Goal: Check status: Check status

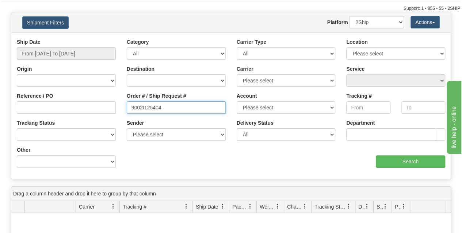
click at [168, 111] on input "9002I125404" at bounding box center [176, 108] width 99 height 12
type input "9"
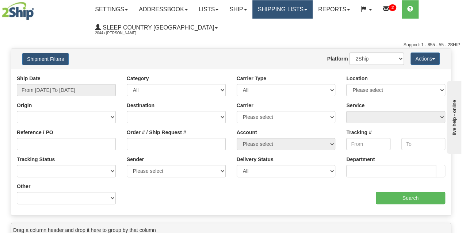
click at [289, 13] on link "Shipping lists" at bounding box center [282, 9] width 60 height 18
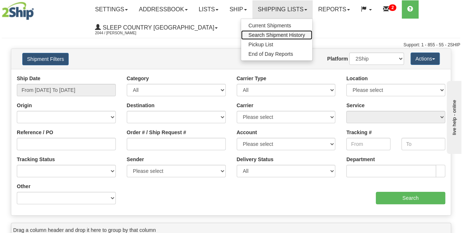
click at [284, 34] on span "Search Shipment History" at bounding box center [276, 35] width 57 height 6
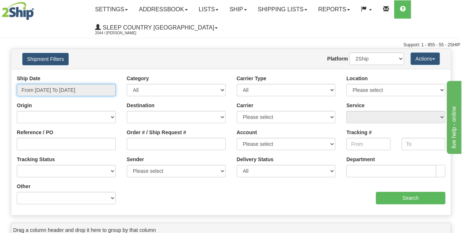
click at [60, 93] on input "From 10/01/2025 To 10/02/2025" at bounding box center [66, 90] width 99 height 12
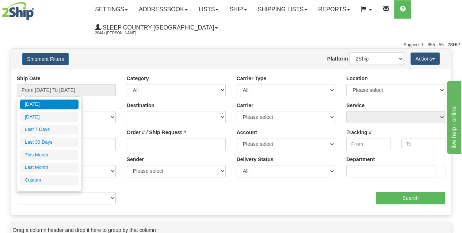
click at [42, 141] on li "Last 30 Days" at bounding box center [49, 143] width 58 height 10
type input "From 09/03/2025 To 10/02/2025"
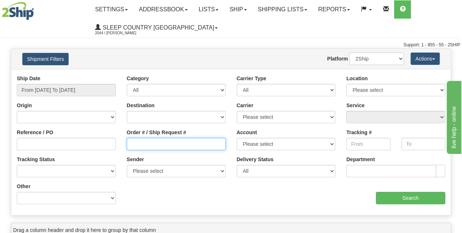
click at [133, 143] on input "Order # / Ship Request #" at bounding box center [176, 144] width 99 height 12
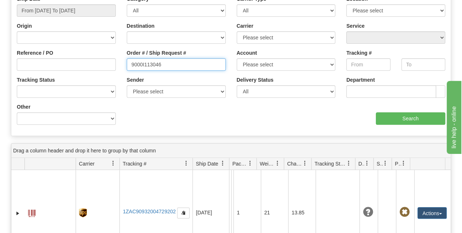
scroll to position [146, 0]
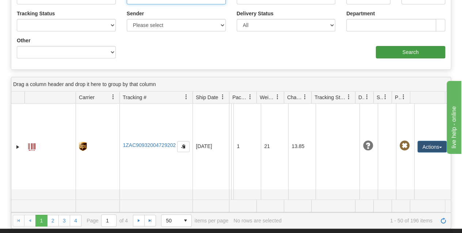
type input "9000I113046"
click at [402, 51] on input "Search" at bounding box center [411, 52] width 70 height 12
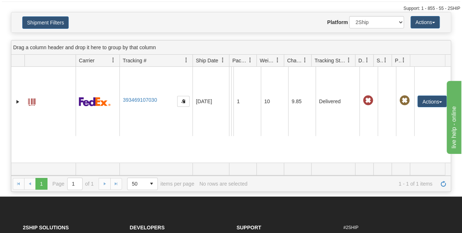
scroll to position [0, 0]
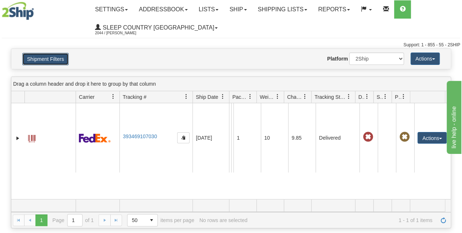
click at [47, 58] on button "Shipment Filters" at bounding box center [45, 59] width 46 height 12
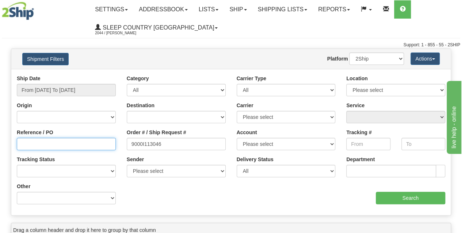
drag, startPoint x: 44, startPoint y: 141, endPoint x: 50, endPoint y: 142, distance: 6.2
click at [44, 141] on input "Reference / PO" at bounding box center [66, 144] width 99 height 12
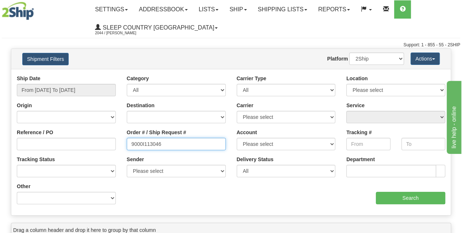
drag, startPoint x: 175, startPoint y: 145, endPoint x: 66, endPoint y: 152, distance: 109.5
click at [66, 75] on div "Reference / PO Order # / Ship Request # 9000I113046 Account Please select Canad…" at bounding box center [231, 75] width 440 height 0
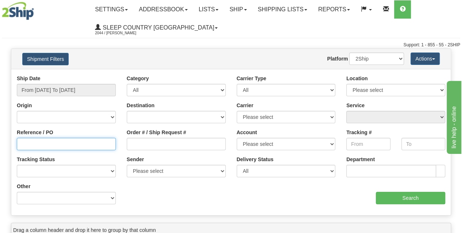
click at [34, 142] on input "Reference / PO" at bounding box center [66, 144] width 99 height 12
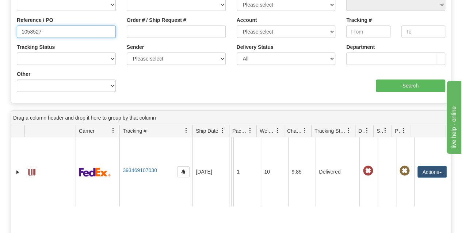
scroll to position [146, 0]
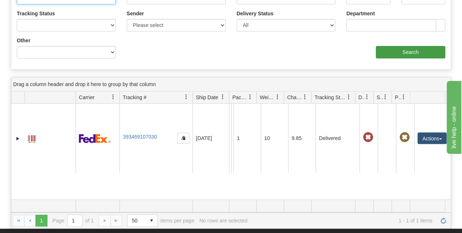
type input "1058527"
click at [400, 49] on input "Search" at bounding box center [411, 52] width 70 height 12
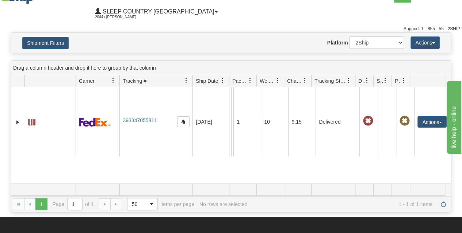
scroll to position [0, 0]
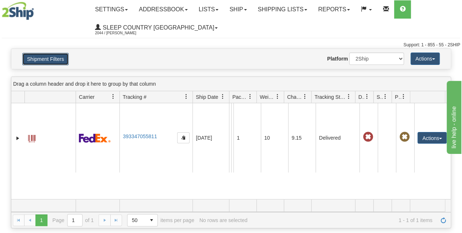
click at [46, 61] on button "Shipment Filters" at bounding box center [45, 59] width 46 height 12
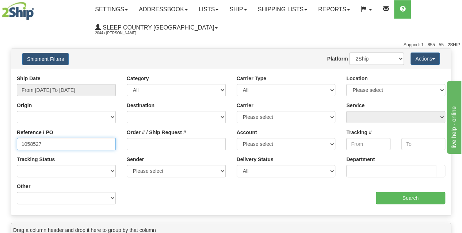
drag, startPoint x: 54, startPoint y: 146, endPoint x: 14, endPoint y: 144, distance: 40.3
click at [14, 144] on div "Reference / PO 1058527" at bounding box center [66, 142] width 110 height 27
click at [57, 141] on input "1058527" at bounding box center [66, 144] width 99 height 12
click at [57, 142] on input "1058527" at bounding box center [66, 144] width 99 height 12
click at [53, 144] on input "1058527" at bounding box center [66, 144] width 99 height 12
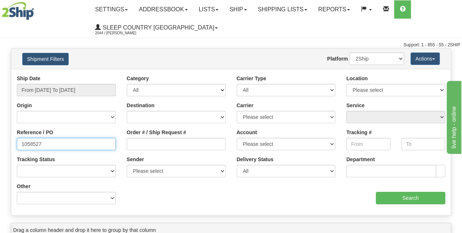
click at [54, 145] on input "1058527" at bounding box center [66, 144] width 99 height 12
click at [46, 145] on input "1058527" at bounding box center [66, 144] width 99 height 12
drag, startPoint x: 47, startPoint y: 144, endPoint x: 14, endPoint y: 143, distance: 33.3
click at [14, 143] on div "Reference / PO 1058527" at bounding box center [66, 142] width 110 height 27
click at [47, 145] on input "1058527" at bounding box center [66, 144] width 99 height 12
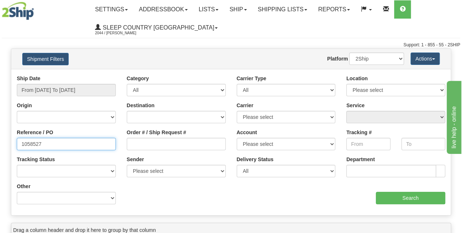
drag, startPoint x: 52, startPoint y: 142, endPoint x: 11, endPoint y: 142, distance: 40.9
click at [12, 143] on div "Reference / PO 1058527" at bounding box center [66, 142] width 110 height 27
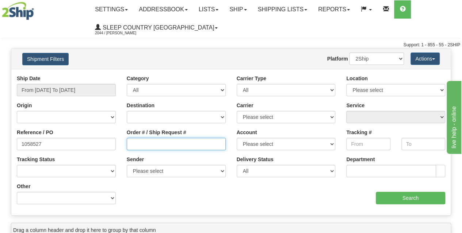
click at [137, 145] on input "Order # / Ship Request #" at bounding box center [176, 144] width 99 height 12
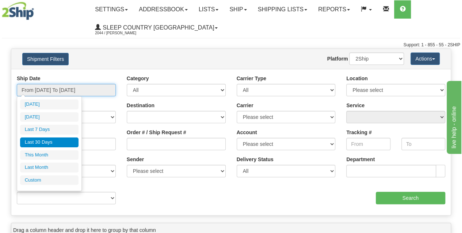
click at [56, 90] on input "From 09/03/2025 To 10/02/2025" at bounding box center [66, 90] width 99 height 12
click at [40, 141] on li "Last 30 Days" at bounding box center [49, 143] width 58 height 10
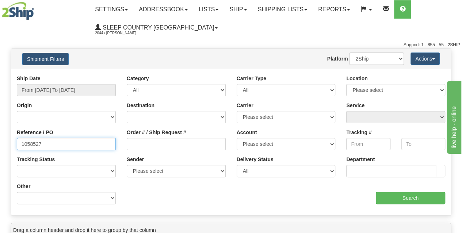
drag, startPoint x: 55, startPoint y: 144, endPoint x: 10, endPoint y: 147, distance: 45.1
click at [10, 147] on div "Please wait... × Confirm Delete Delete Cancel × Confirm Delete Yes No Cancel × …" at bounding box center [231, 212] width 462 height 327
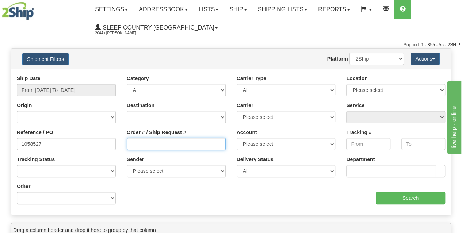
click at [139, 145] on input "Order # / Ship Request #" at bounding box center [176, 144] width 99 height 12
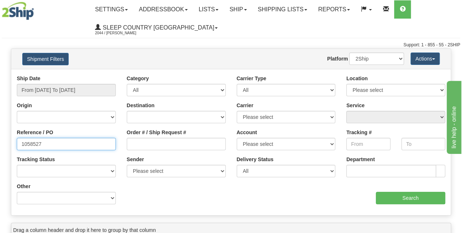
click at [60, 146] on input "1058527" at bounding box center [66, 144] width 99 height 12
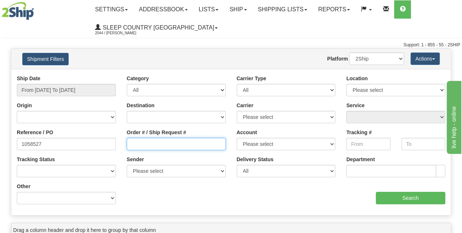
click at [141, 146] on input "Order # / Ship Request #" at bounding box center [176, 144] width 99 height 12
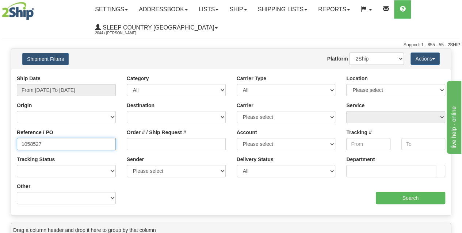
click at [69, 144] on input "1058527" at bounding box center [66, 144] width 99 height 12
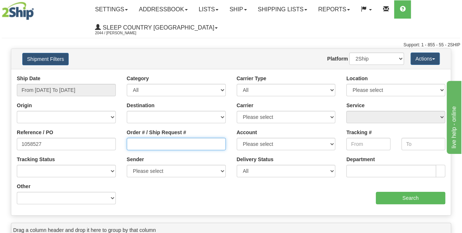
drag, startPoint x: 142, startPoint y: 144, endPoint x: 139, endPoint y: 142, distance: 4.3
click at [140, 144] on input "Order # / Ship Request #" at bounding box center [176, 144] width 99 height 12
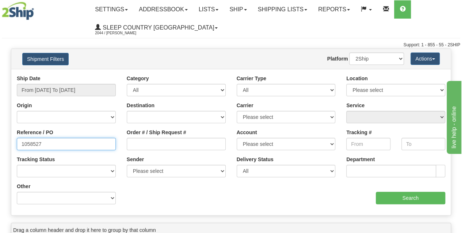
click at [49, 141] on input "1058527" at bounding box center [66, 144] width 99 height 12
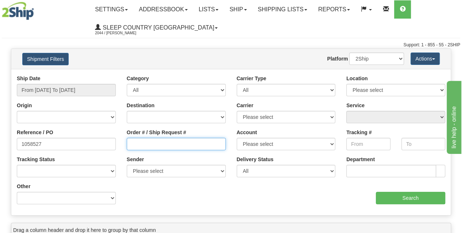
click at [140, 140] on input "Order # / Ship Request #" at bounding box center [176, 144] width 99 height 12
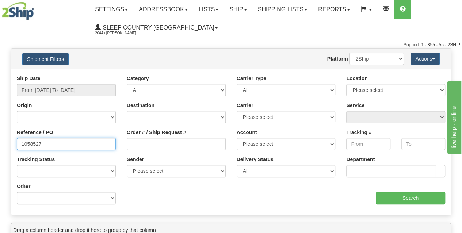
click at [66, 144] on input "1058527" at bounding box center [66, 144] width 99 height 12
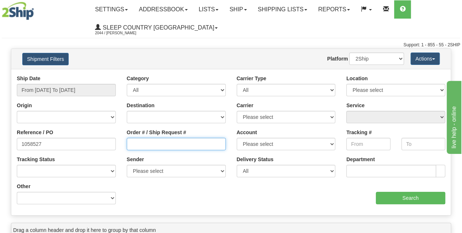
click at [148, 142] on input "Order # / Ship Request #" at bounding box center [176, 144] width 99 height 12
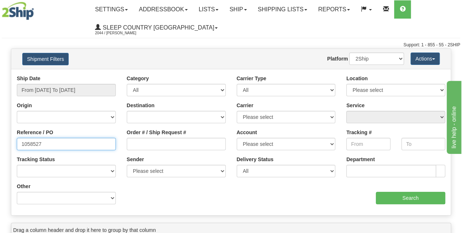
click at [62, 148] on input "1058527" at bounding box center [66, 144] width 99 height 12
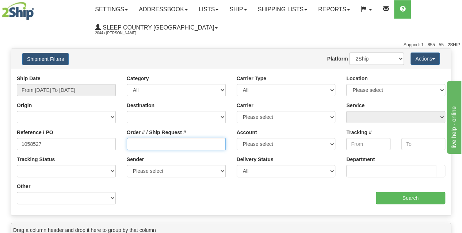
click at [133, 142] on input "Order # / Ship Request #" at bounding box center [176, 144] width 99 height 12
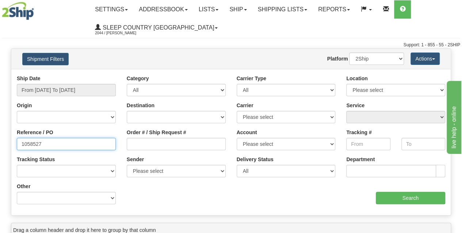
click at [55, 142] on input "1058527" at bounding box center [66, 144] width 99 height 12
